Goal: Entertainment & Leisure: Consume media (video, audio)

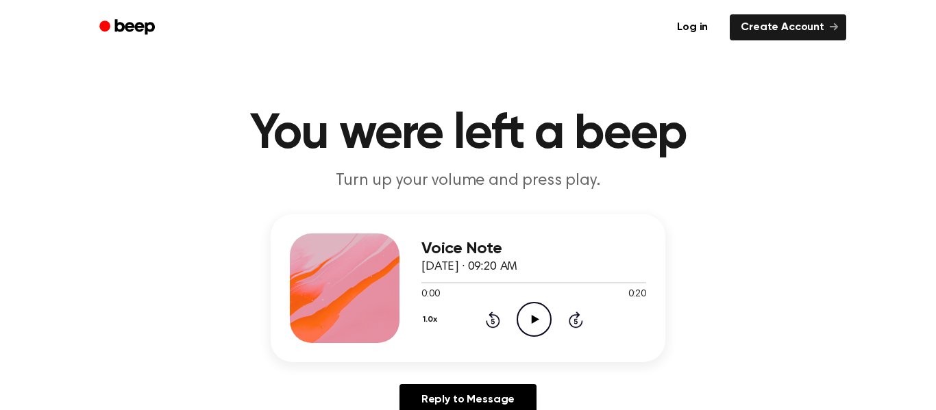
click at [532, 305] on icon "Play Audio" at bounding box center [533, 319] width 35 height 35
click at [547, 323] on icon "Play Audio" at bounding box center [533, 319] width 35 height 35
click at [531, 322] on icon at bounding box center [534, 319] width 6 height 9
click at [531, 322] on icon at bounding box center [535, 319] width 8 height 9
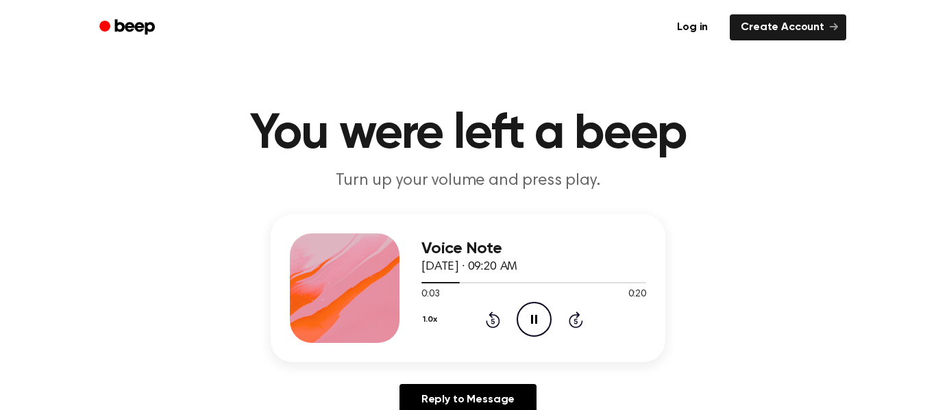
click at [531, 322] on icon at bounding box center [534, 319] width 6 height 9
click at [493, 298] on div "0:03 0:20" at bounding box center [533, 295] width 225 height 14
click at [487, 315] on icon "Rewind 5 seconds" at bounding box center [492, 320] width 15 height 18
click at [490, 317] on icon at bounding box center [493, 320] width 14 height 16
click at [521, 313] on icon "Play Audio" at bounding box center [533, 319] width 35 height 35
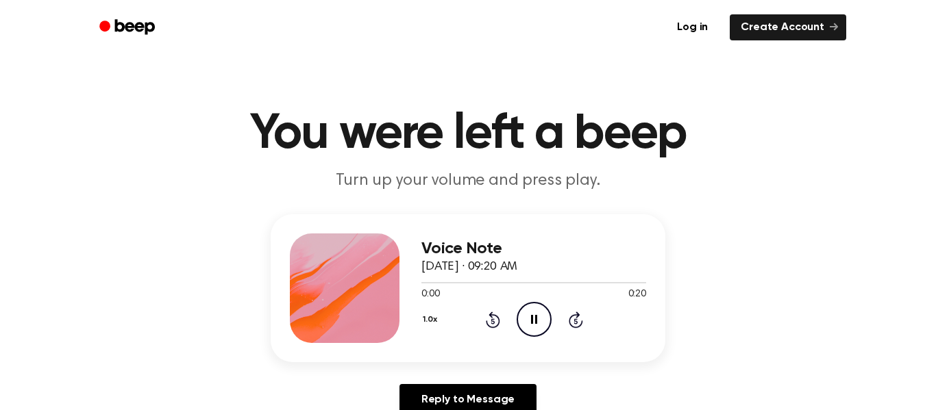
click at [521, 313] on icon "Pause Audio" at bounding box center [533, 319] width 35 height 35
click at [523, 315] on icon "Play Audio" at bounding box center [533, 319] width 35 height 35
click at [526, 310] on icon "Pause Audio" at bounding box center [533, 319] width 35 height 35
click at [526, 311] on icon "Play Audio" at bounding box center [533, 319] width 35 height 35
click at [487, 316] on icon "Rewind 5 seconds" at bounding box center [492, 320] width 15 height 18
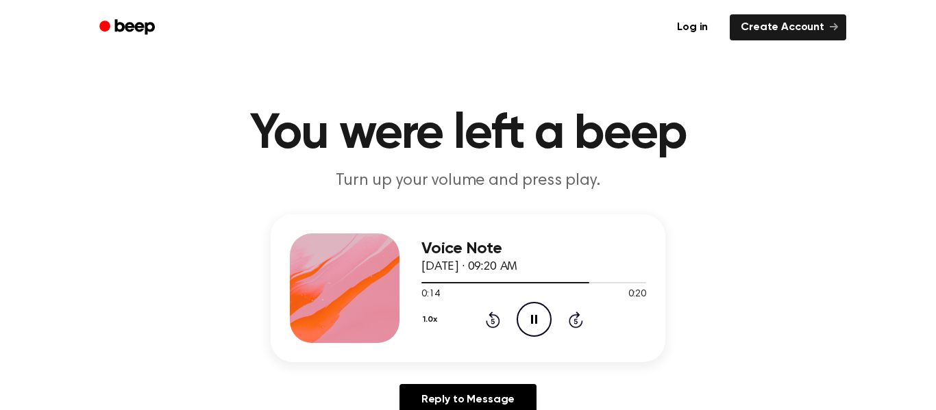
click at [545, 314] on icon "Pause Audio" at bounding box center [533, 319] width 35 height 35
click at [545, 314] on icon "Play Audio" at bounding box center [533, 319] width 35 height 35
click at [545, 314] on icon "Pause Audio" at bounding box center [533, 319] width 35 height 35
click at [545, 314] on icon "Play Audio" at bounding box center [533, 319] width 35 height 35
click at [545, 314] on icon "Pause Audio" at bounding box center [533, 319] width 35 height 35
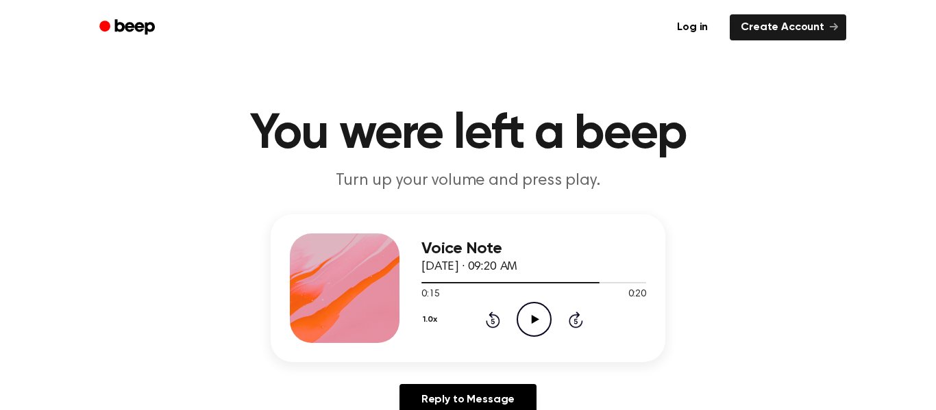
click at [545, 314] on icon "Play Audio" at bounding box center [533, 319] width 35 height 35
click at [545, 314] on icon "Pause Audio" at bounding box center [533, 319] width 35 height 35
click at [545, 314] on icon "Play Audio" at bounding box center [533, 319] width 35 height 35
click at [545, 314] on icon "Pause Audio" at bounding box center [533, 319] width 35 height 35
click at [545, 314] on icon "Play Audio" at bounding box center [533, 319] width 35 height 35
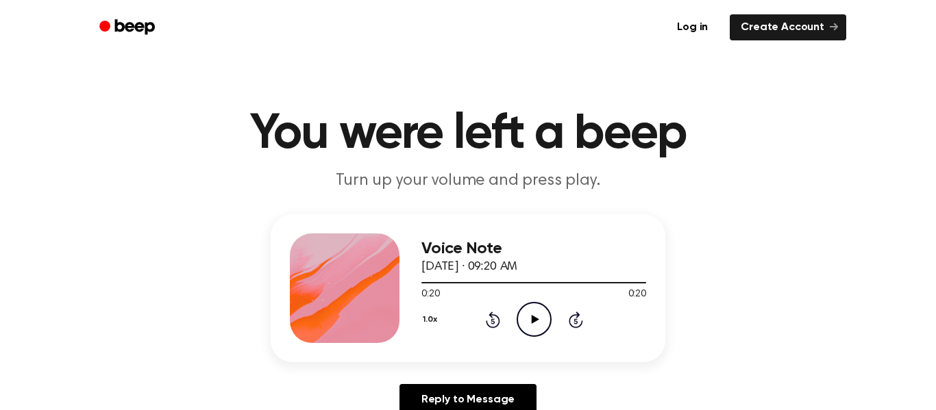
click at [542, 318] on icon "Play Audio" at bounding box center [533, 319] width 35 height 35
click at [543, 318] on icon "Pause Audio" at bounding box center [533, 319] width 35 height 35
click at [543, 318] on icon "Play Audio" at bounding box center [533, 319] width 35 height 35
click at [486, 314] on icon "Rewind 5 seconds" at bounding box center [492, 320] width 15 height 18
click at [485, 315] on icon "Rewind 5 seconds" at bounding box center [492, 320] width 15 height 18
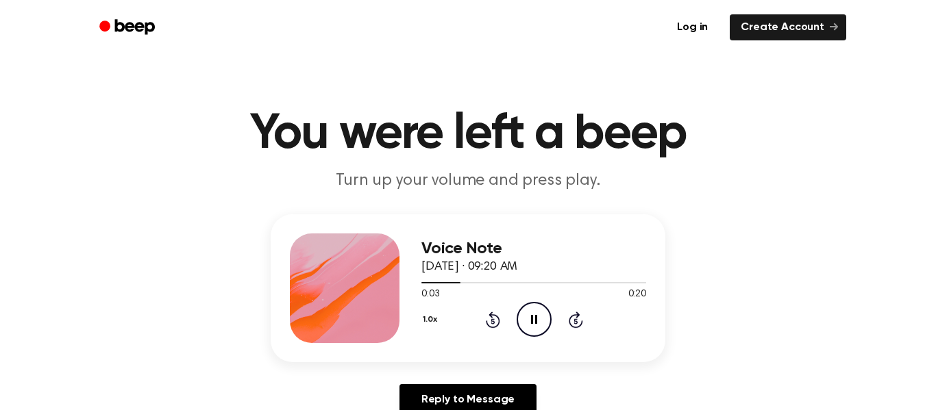
click at [485, 315] on icon "Rewind 5 seconds" at bounding box center [492, 320] width 15 height 18
click at [490, 321] on icon "Rewind 5 seconds" at bounding box center [492, 320] width 15 height 18
click at [488, 322] on icon "Rewind 5 seconds" at bounding box center [492, 320] width 15 height 18
click at [488, 323] on icon "Rewind 5 seconds" at bounding box center [492, 320] width 15 height 18
click at [488, 315] on icon at bounding box center [493, 320] width 14 height 16
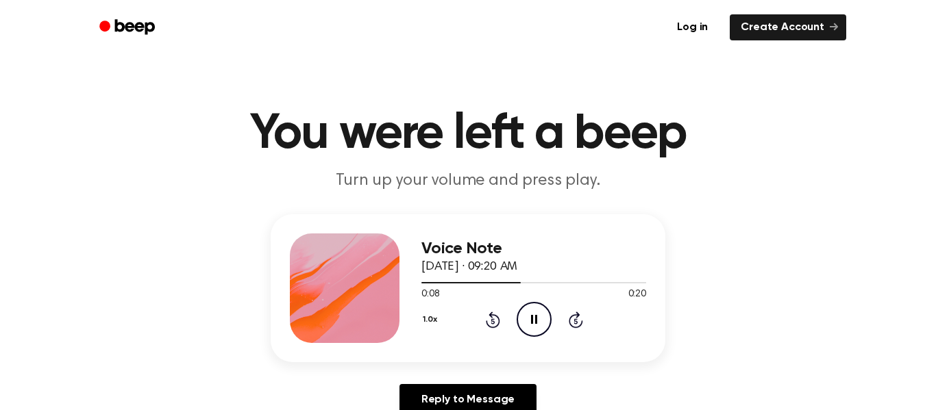
click at [488, 315] on icon at bounding box center [493, 320] width 14 height 16
click at [488, 314] on icon at bounding box center [493, 320] width 14 height 16
click at [487, 312] on icon "Rewind 5 seconds" at bounding box center [492, 320] width 15 height 18
click at [427, 315] on button "1.0x" at bounding box center [431, 319] width 21 height 23
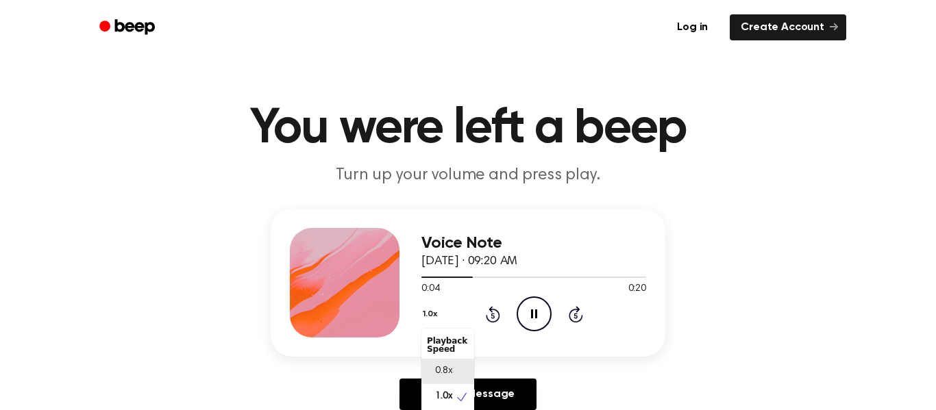
click at [448, 361] on div "0.8x" at bounding box center [447, 371] width 53 height 25
click at [424, 312] on button "0.8x" at bounding box center [432, 314] width 23 height 23
click at [654, 201] on main "You were left a beep Turn up your volume and press play. Voice Note [DATE] · 09…" at bounding box center [468, 417] width 936 height 845
click at [469, 331] on div "0.8x Rewind 5 seconds Pause Audio Skip 5 seconds" at bounding box center [533, 314] width 225 height 35
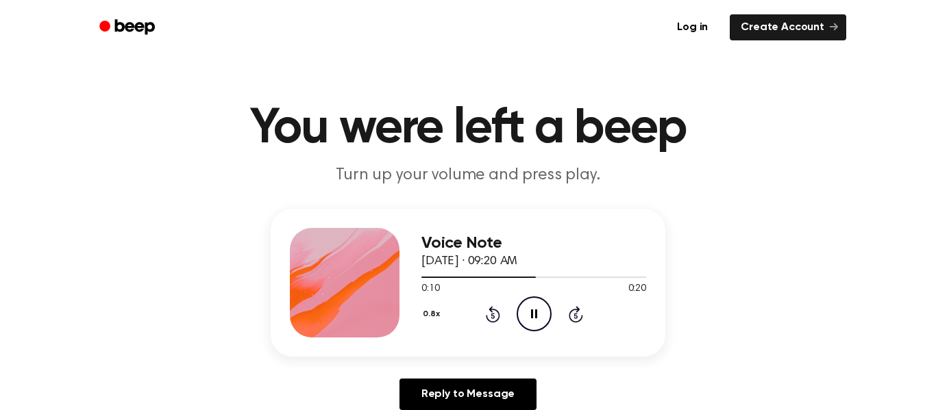
click at [492, 316] on icon at bounding box center [491, 315] width 3 height 5
click at [496, 308] on icon "Rewind 5 seconds" at bounding box center [492, 314] width 15 height 18
click at [492, 316] on icon at bounding box center [491, 315] width 3 height 5
click at [495, 310] on icon at bounding box center [493, 314] width 14 height 16
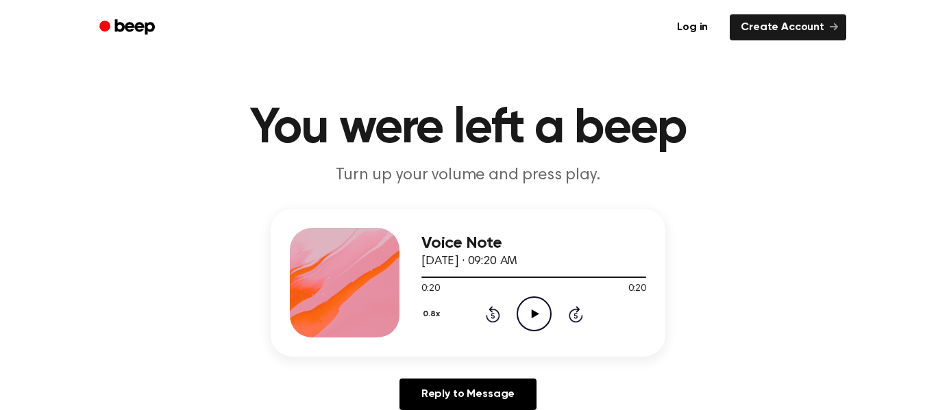
click at [424, 312] on button "0.8x" at bounding box center [432, 314] width 23 height 23
click at [529, 308] on div "0.8x Playback Speed 0.8x 1.0x 1.2x 1.5x 2.0x Rewind 5 seconds Play Audio Skip 5…" at bounding box center [533, 314] width 225 height 35
click at [527, 308] on icon "Play Audio" at bounding box center [533, 314] width 35 height 35
click at [528, 308] on icon "Pause Audio" at bounding box center [533, 314] width 35 height 35
click at [528, 309] on icon "Play Audio" at bounding box center [533, 314] width 35 height 35
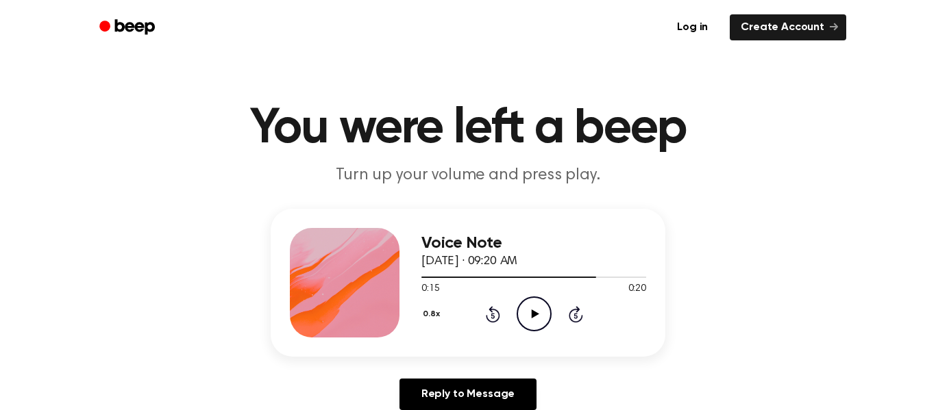
click at [527, 313] on icon "Play Audio" at bounding box center [533, 314] width 35 height 35
click at [527, 313] on icon "Pause Audio" at bounding box center [533, 314] width 35 height 35
click at [527, 313] on icon "Play Audio" at bounding box center [533, 314] width 35 height 35
click at [527, 313] on icon "Pause Audio" at bounding box center [533, 314] width 35 height 35
click at [505, 314] on div "0.8x Rewind 5 seconds Play Audio Skip 5 seconds" at bounding box center [533, 314] width 225 height 35
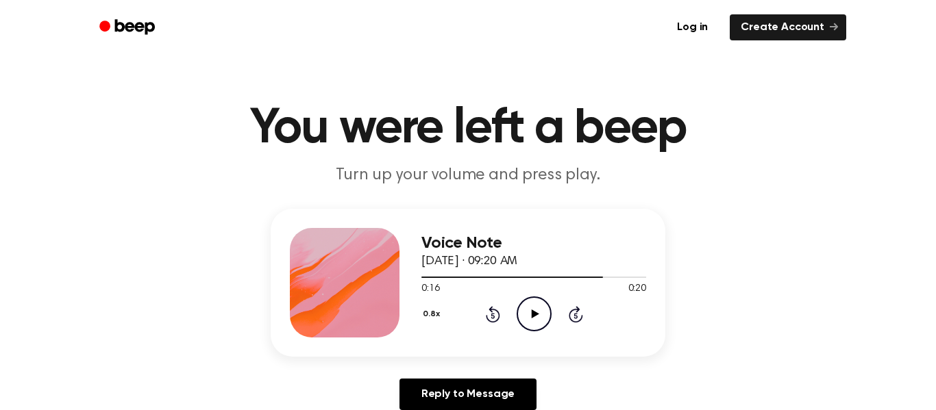
click at [493, 312] on icon "Rewind 5 seconds" at bounding box center [492, 314] width 15 height 18
click at [493, 311] on icon "Rewind 5 seconds" at bounding box center [492, 314] width 15 height 18
click at [494, 310] on icon at bounding box center [493, 314] width 14 height 16
click at [494, 309] on icon at bounding box center [493, 314] width 14 height 16
click at [527, 311] on icon "Play Audio" at bounding box center [533, 314] width 35 height 35
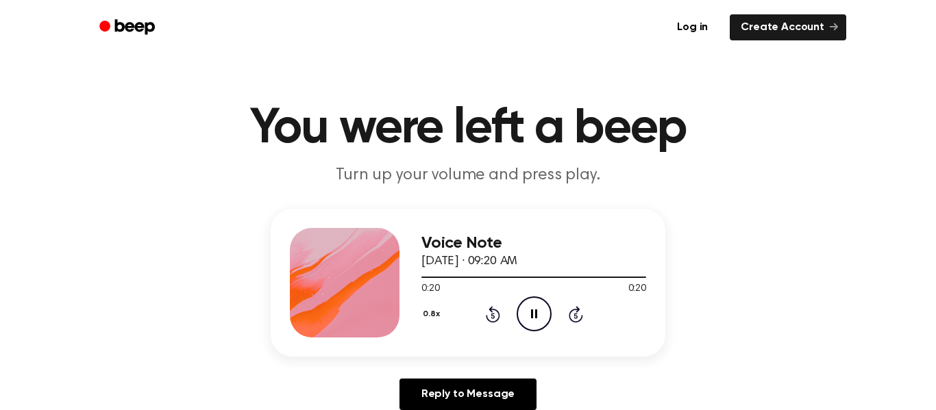
click at [487, 305] on icon "Rewind 5 seconds" at bounding box center [492, 314] width 15 height 18
click at [494, 325] on div "0.8x Rewind 5 seconds Pause Audio Skip 5 seconds" at bounding box center [533, 314] width 225 height 35
click at [492, 320] on icon "Rewind 5 seconds" at bounding box center [492, 314] width 15 height 18
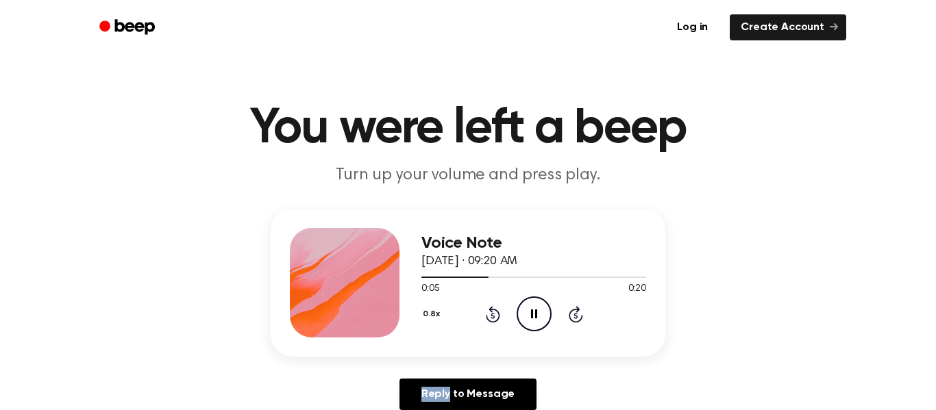
click at [492, 320] on icon "Rewind 5 seconds" at bounding box center [492, 314] width 15 height 18
click at [488, 310] on icon "Rewind 5 seconds" at bounding box center [492, 314] width 15 height 18
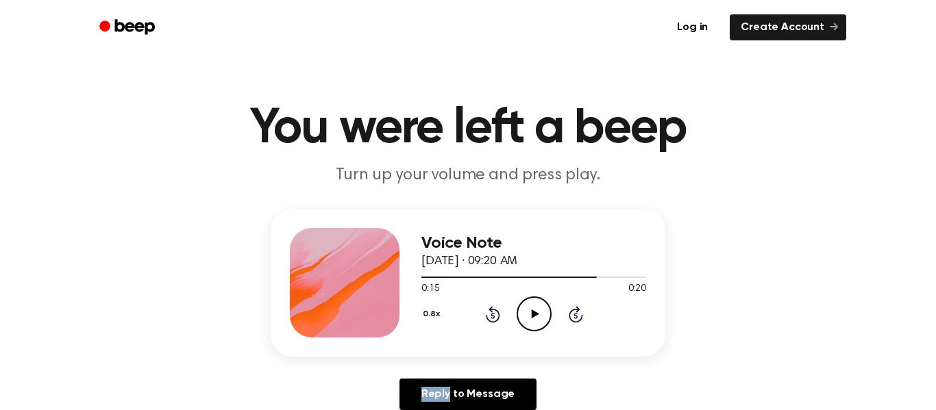
click at [488, 310] on icon "Rewind 5 seconds" at bounding box center [492, 314] width 15 height 18
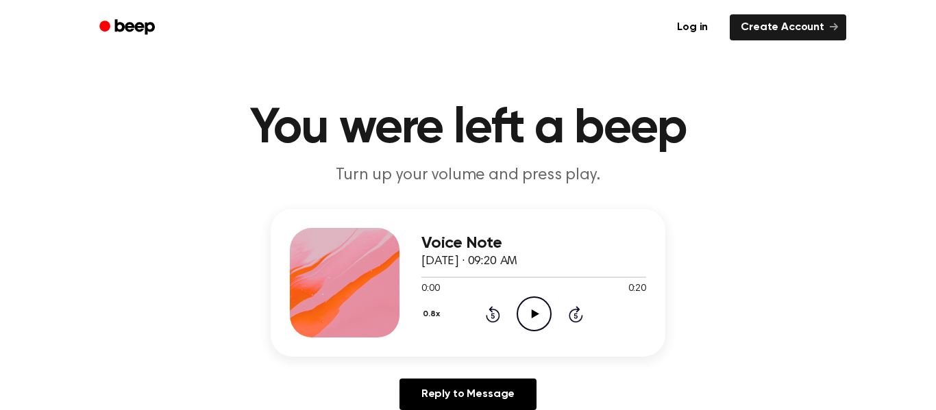
click at [524, 312] on icon "Play Audio" at bounding box center [533, 314] width 35 height 35
click at [520, 313] on icon "Play Audio" at bounding box center [533, 314] width 35 height 35
click at [525, 277] on div at bounding box center [533, 277] width 225 height 1
click at [523, 279] on div at bounding box center [533, 276] width 225 height 11
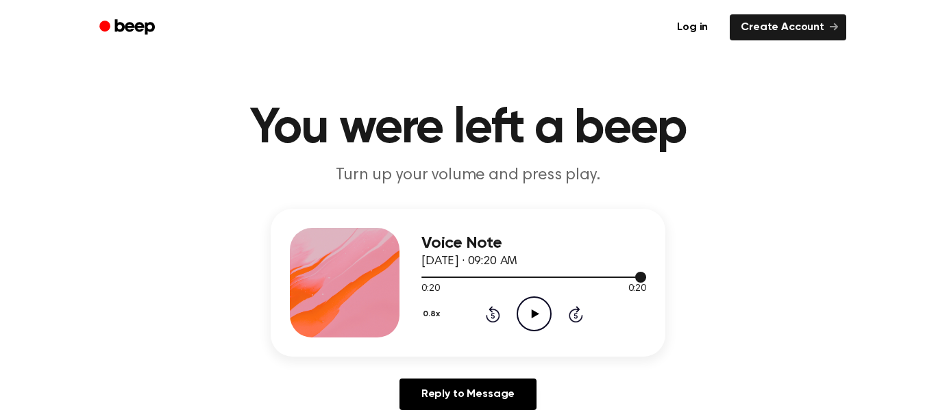
click at [523, 279] on div at bounding box center [533, 276] width 225 height 11
click at [532, 303] on icon "Play Audio" at bounding box center [533, 314] width 35 height 35
click at [530, 302] on icon "Play Audio" at bounding box center [533, 314] width 35 height 35
click at [530, 302] on icon "Pause Audio" at bounding box center [533, 314] width 35 height 35
click at [538, 315] on icon "Play Audio" at bounding box center [533, 314] width 35 height 35
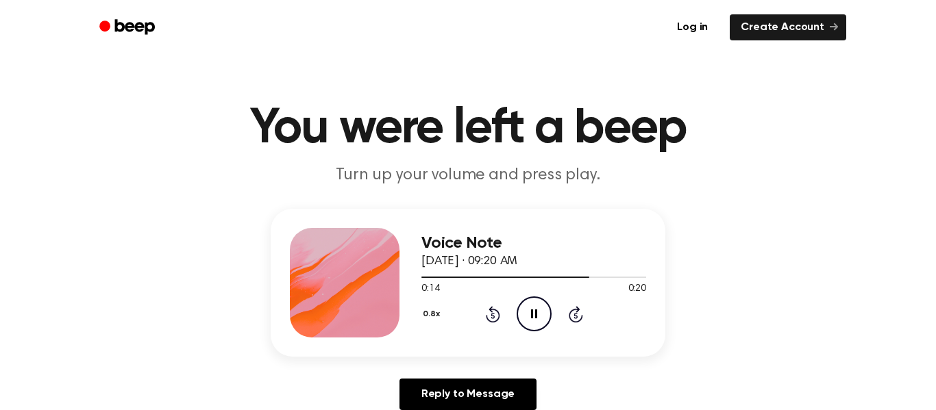
click at [538, 315] on icon "Pause Audio" at bounding box center [533, 314] width 35 height 35
click at [538, 315] on icon "Play Audio" at bounding box center [533, 314] width 35 height 35
click at [538, 315] on icon "Pause Audio" at bounding box center [533, 314] width 35 height 35
click at [538, 315] on icon "Play Audio" at bounding box center [533, 314] width 35 height 35
click at [538, 315] on icon "Pause Audio" at bounding box center [533, 314] width 35 height 35
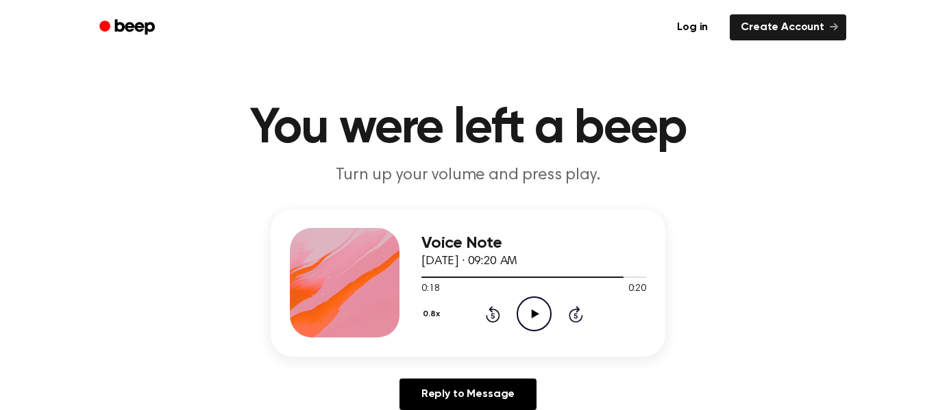
click at [536, 317] on icon "Play Audio" at bounding box center [533, 314] width 35 height 35
